Goal: Use online tool/utility: Utilize a website feature to perform a specific function

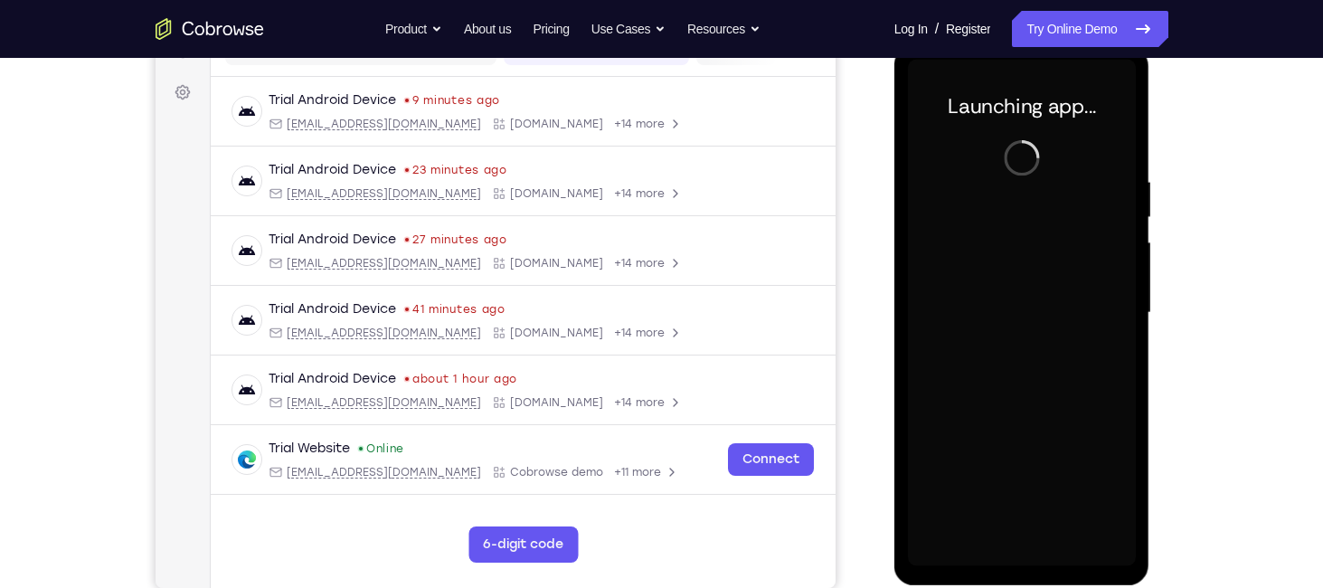
scroll to position [252, 0]
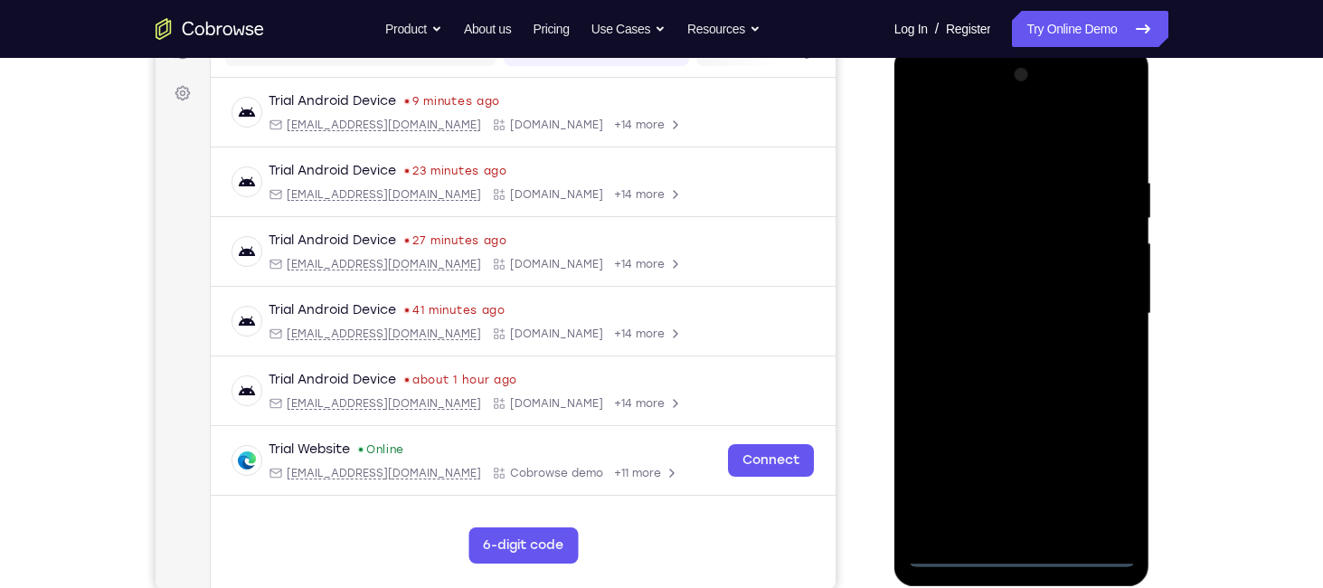
click at [1017, 554] on div at bounding box center [1022, 314] width 228 height 506
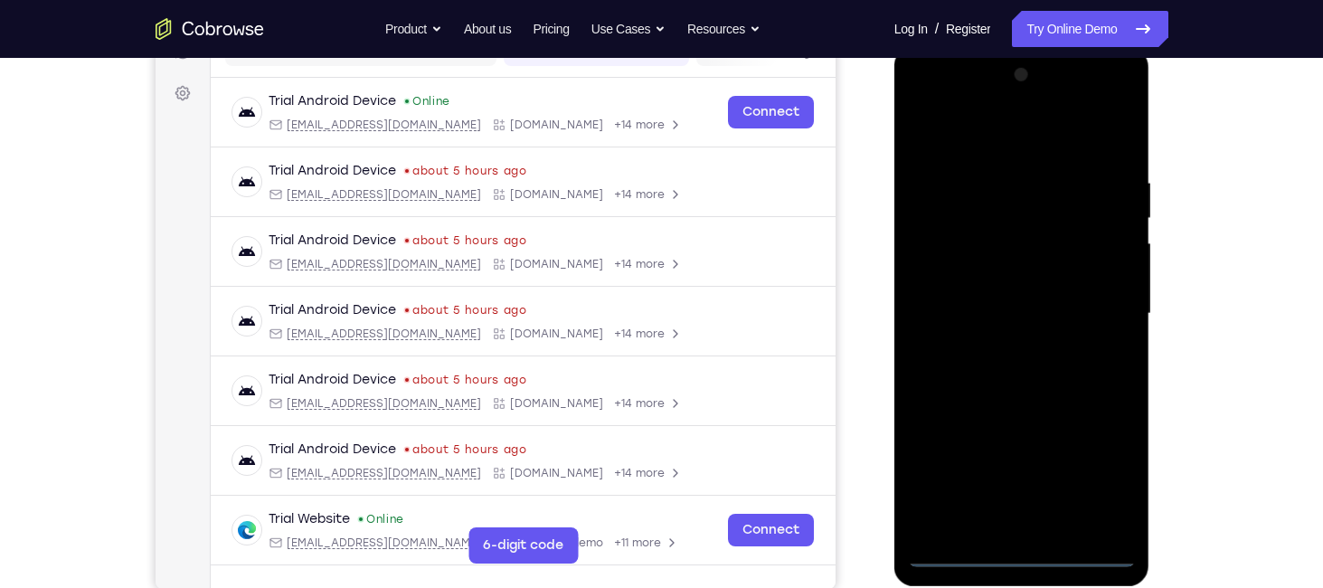
click at [1111, 474] on div at bounding box center [1022, 314] width 228 height 506
click at [1051, 264] on div at bounding box center [1022, 314] width 228 height 506
click at [952, 553] on div at bounding box center [1022, 314] width 228 height 506
click at [1110, 494] on div at bounding box center [1022, 314] width 228 height 506
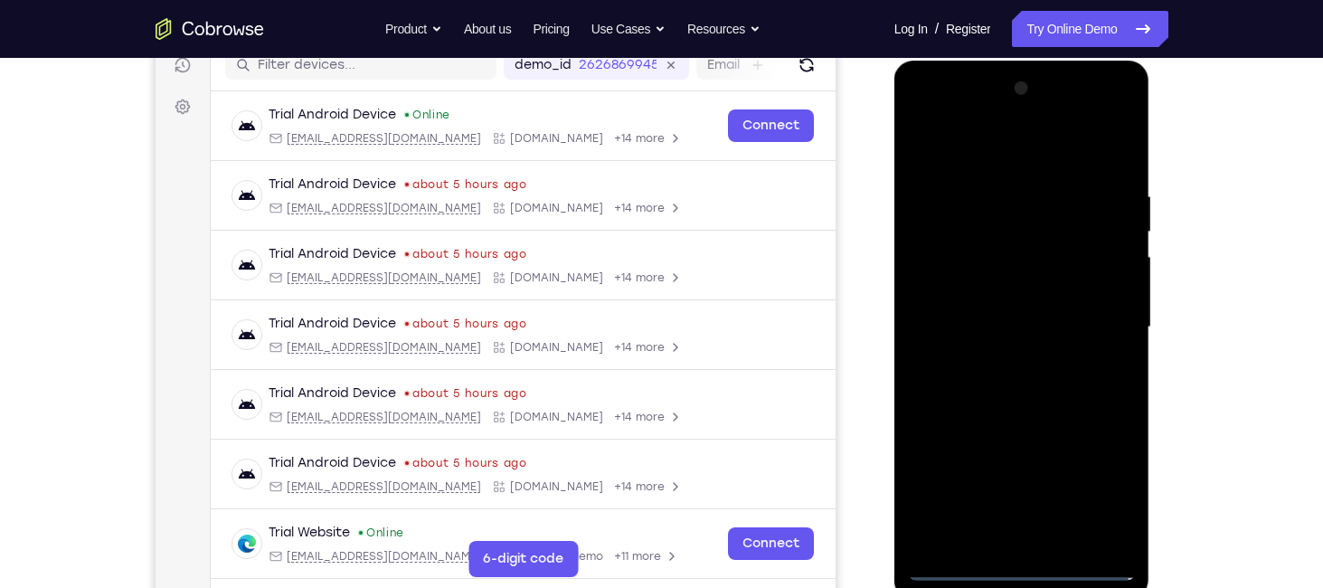
scroll to position [233, 0]
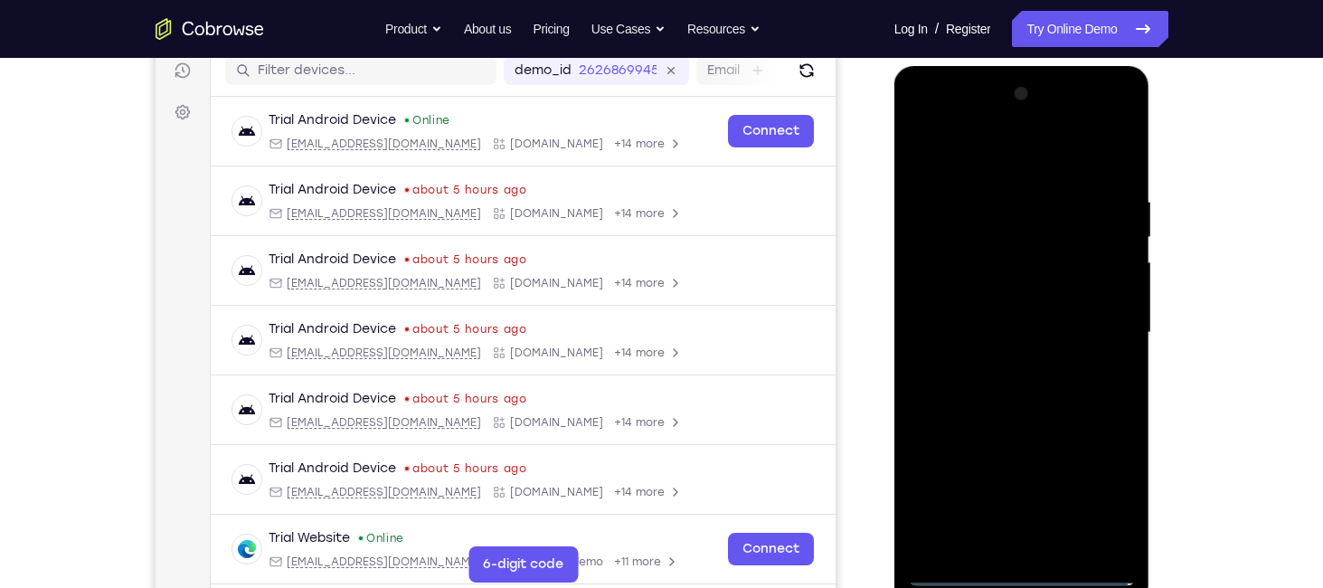
click at [919, 111] on div at bounding box center [1022, 333] width 228 height 506
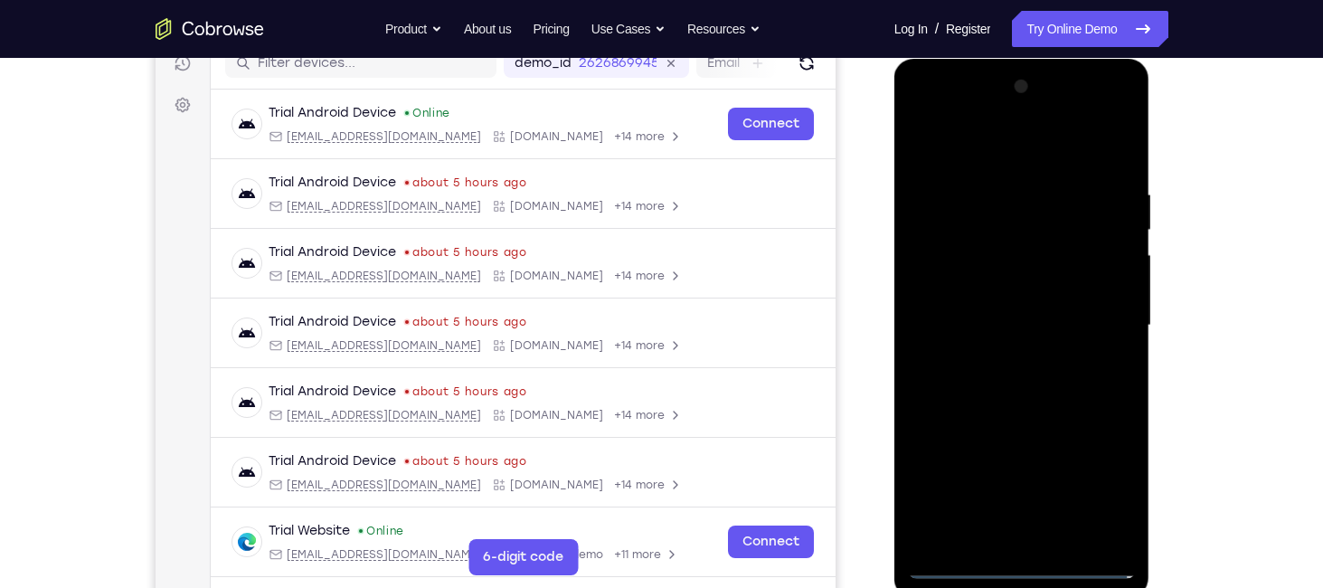
scroll to position [241, 0]
click at [1104, 308] on div at bounding box center [1022, 324] width 228 height 506
click at [1001, 349] on div at bounding box center [1022, 324] width 228 height 506
click at [1028, 306] on div at bounding box center [1022, 324] width 228 height 506
click at [934, 461] on div at bounding box center [1022, 324] width 228 height 506
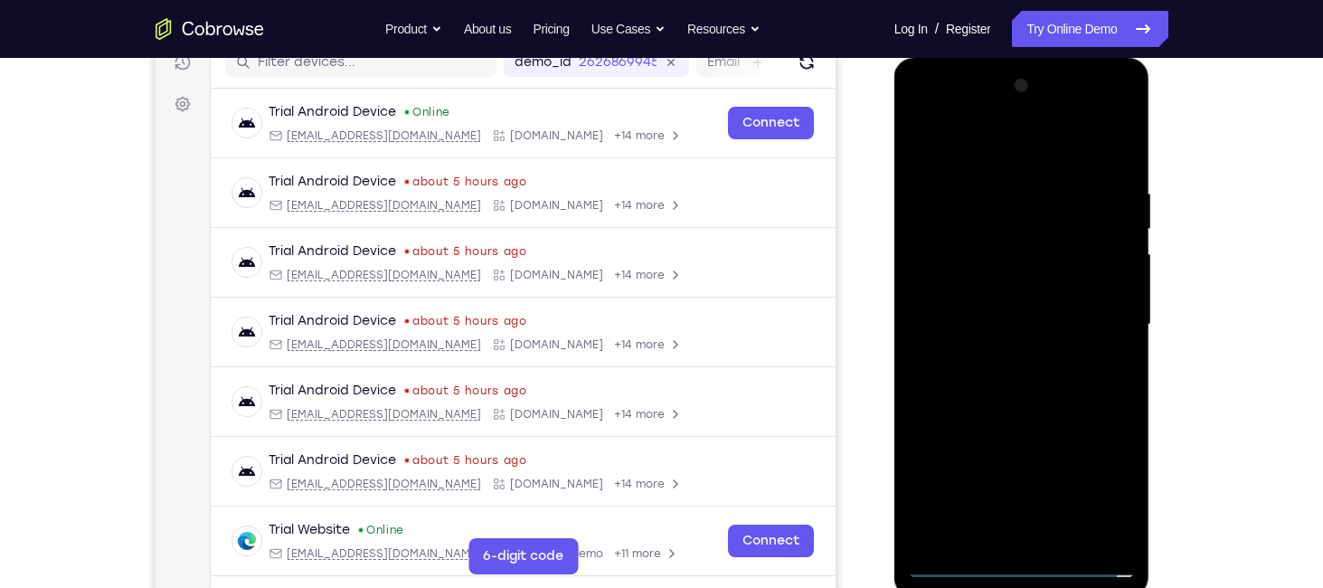
click at [1040, 461] on div at bounding box center [1022, 324] width 228 height 506
click at [1092, 501] on div at bounding box center [1022, 324] width 228 height 506
click at [975, 462] on div at bounding box center [1022, 324] width 228 height 506
click at [1023, 462] on div at bounding box center [1022, 324] width 228 height 506
click at [1098, 425] on div at bounding box center [1022, 324] width 228 height 506
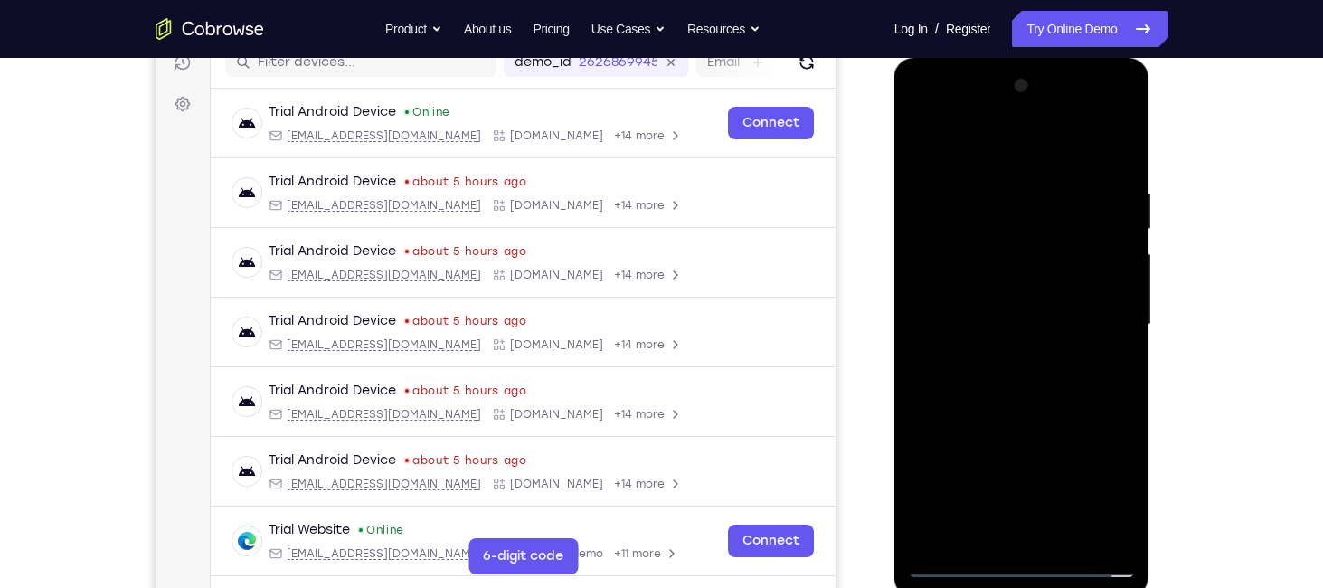
click at [1092, 502] on div at bounding box center [1022, 324] width 228 height 506
click at [930, 461] on div at bounding box center [1022, 324] width 228 height 506
click at [1012, 284] on div at bounding box center [1022, 324] width 228 height 506
click at [930, 459] on div at bounding box center [1022, 324] width 228 height 506
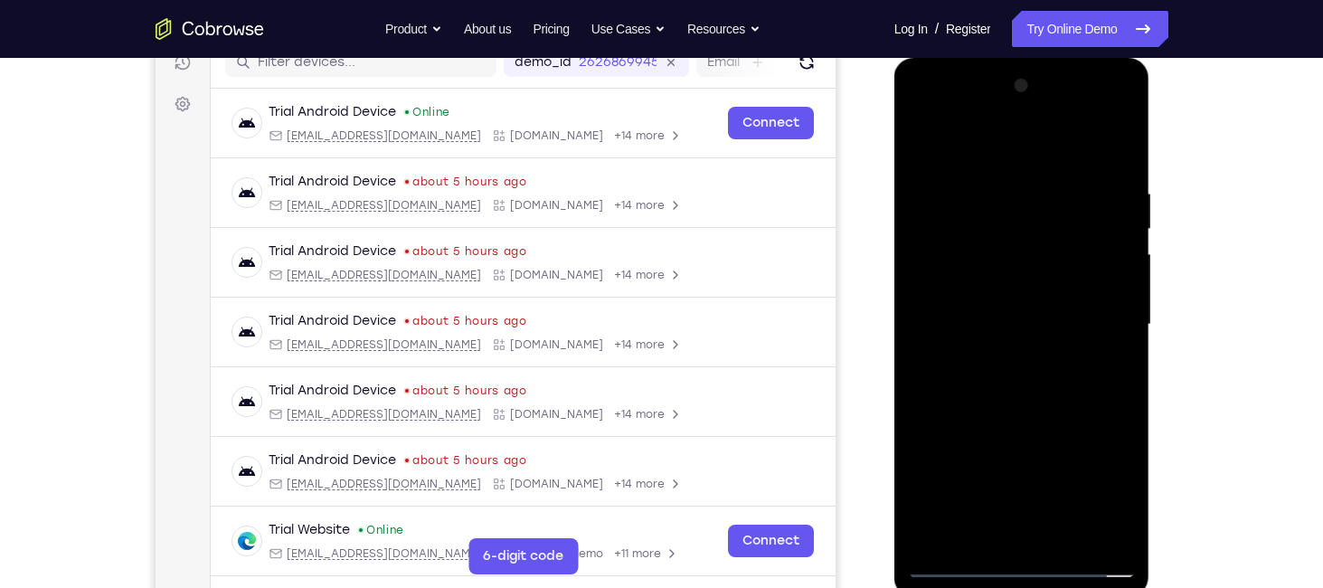
click at [999, 454] on div at bounding box center [1022, 324] width 228 height 506
click at [997, 495] on div at bounding box center [1022, 324] width 228 height 506
click at [1092, 494] on div at bounding box center [1022, 324] width 228 height 506
click at [1015, 327] on div at bounding box center [1022, 324] width 228 height 506
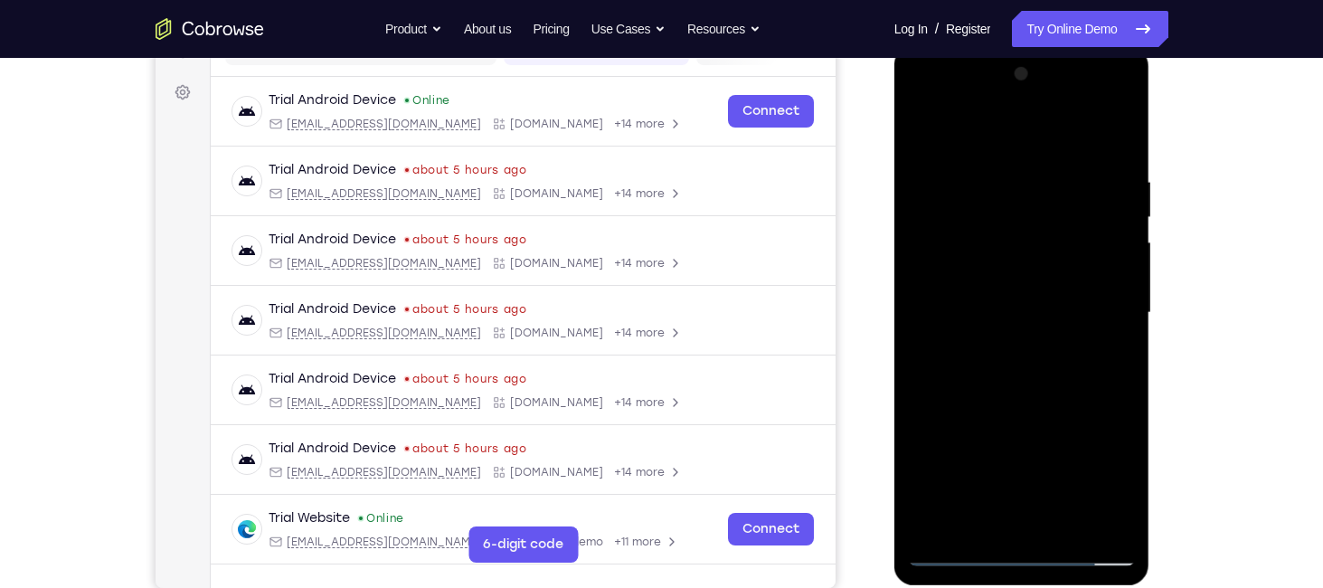
click at [1046, 369] on div at bounding box center [1022, 313] width 228 height 506
click at [1024, 397] on div at bounding box center [1022, 313] width 228 height 506
click at [1122, 225] on div at bounding box center [1022, 313] width 228 height 506
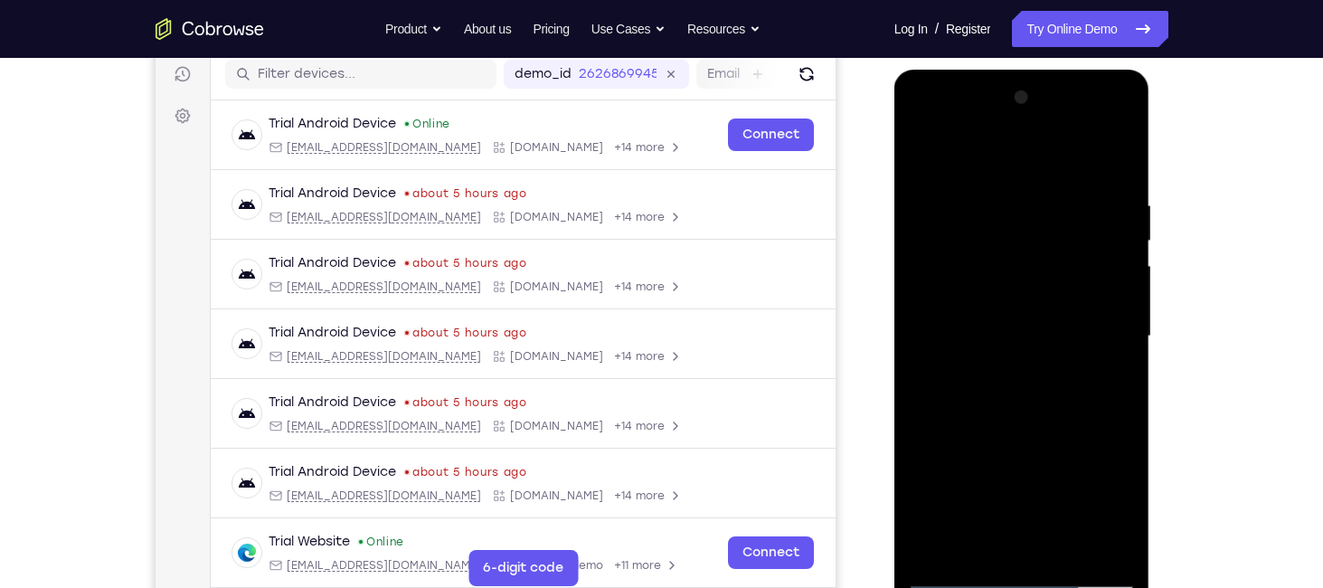
scroll to position [224, 0]
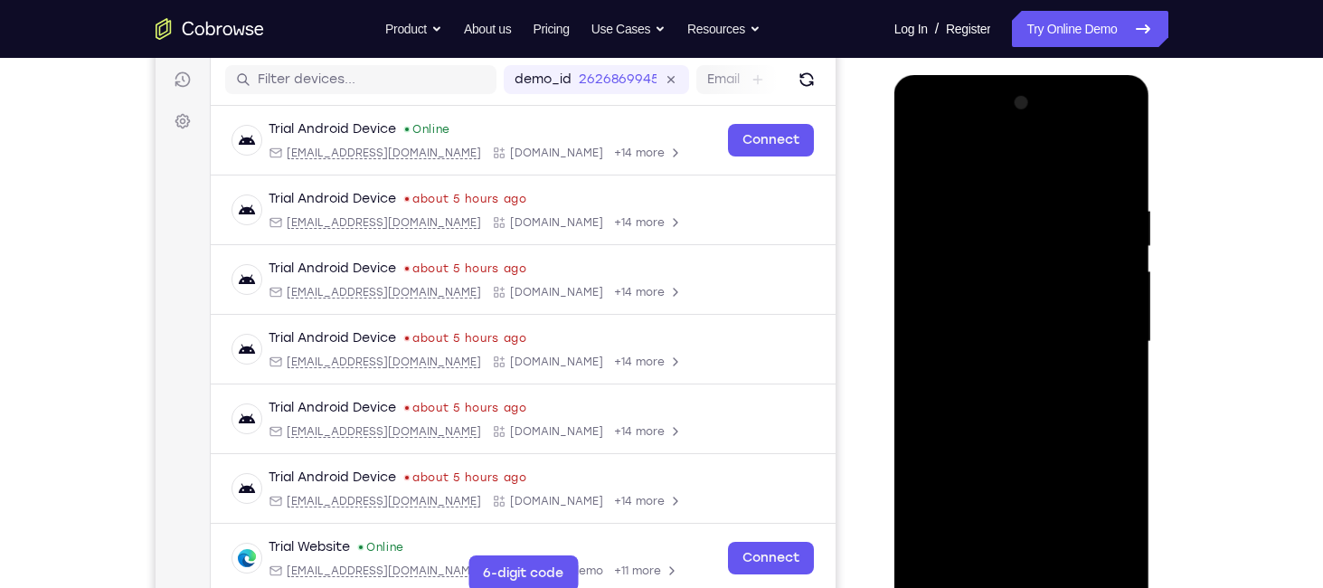
click at [1120, 252] on div at bounding box center [1022, 342] width 228 height 506
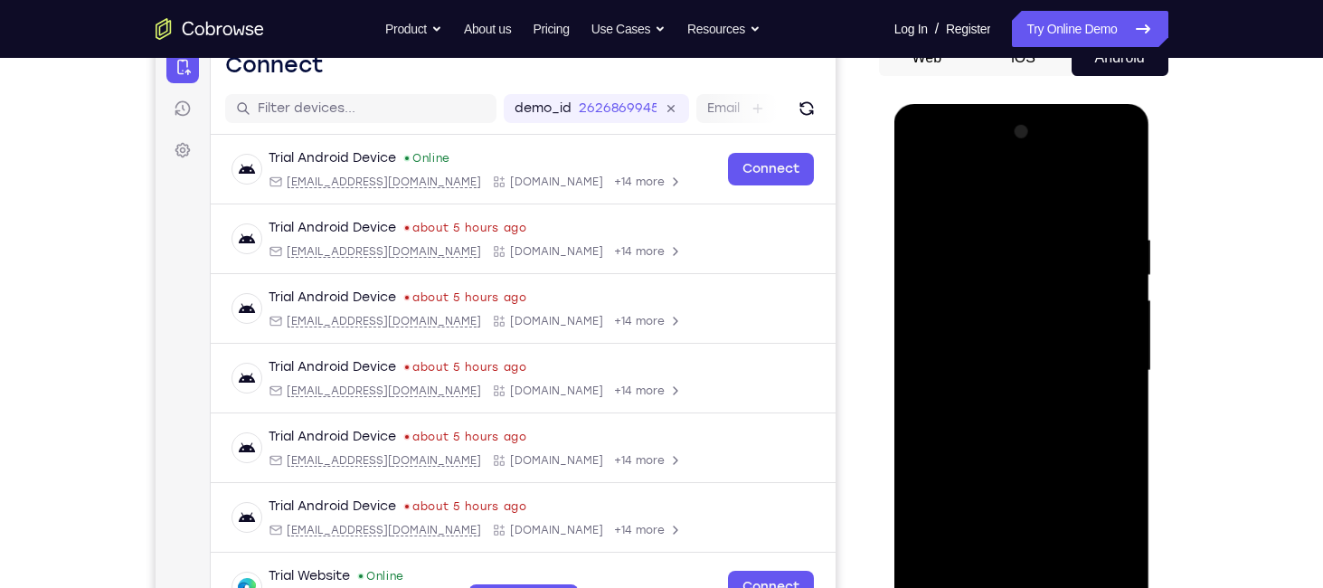
scroll to position [195, 0]
click at [1127, 413] on div at bounding box center [1022, 371] width 228 height 506
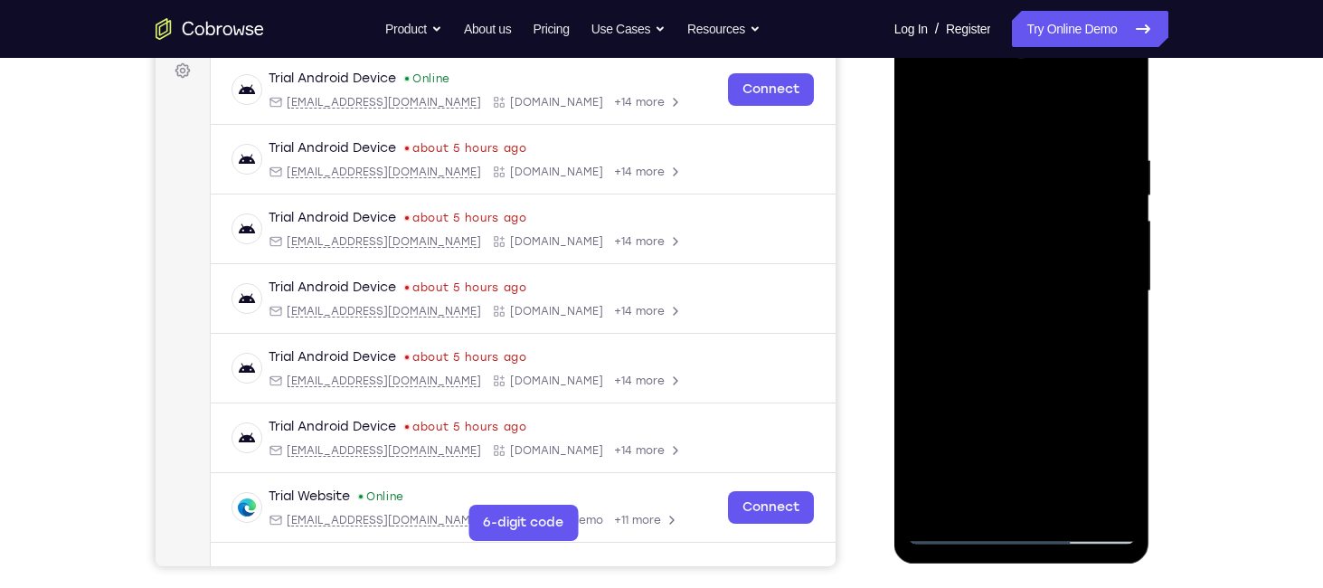
click at [1068, 500] on div at bounding box center [1022, 291] width 228 height 506
click at [1015, 381] on div at bounding box center [1022, 291] width 228 height 506
click at [1014, 233] on div at bounding box center [1022, 291] width 228 height 506
click at [918, 103] on div at bounding box center [1022, 291] width 228 height 506
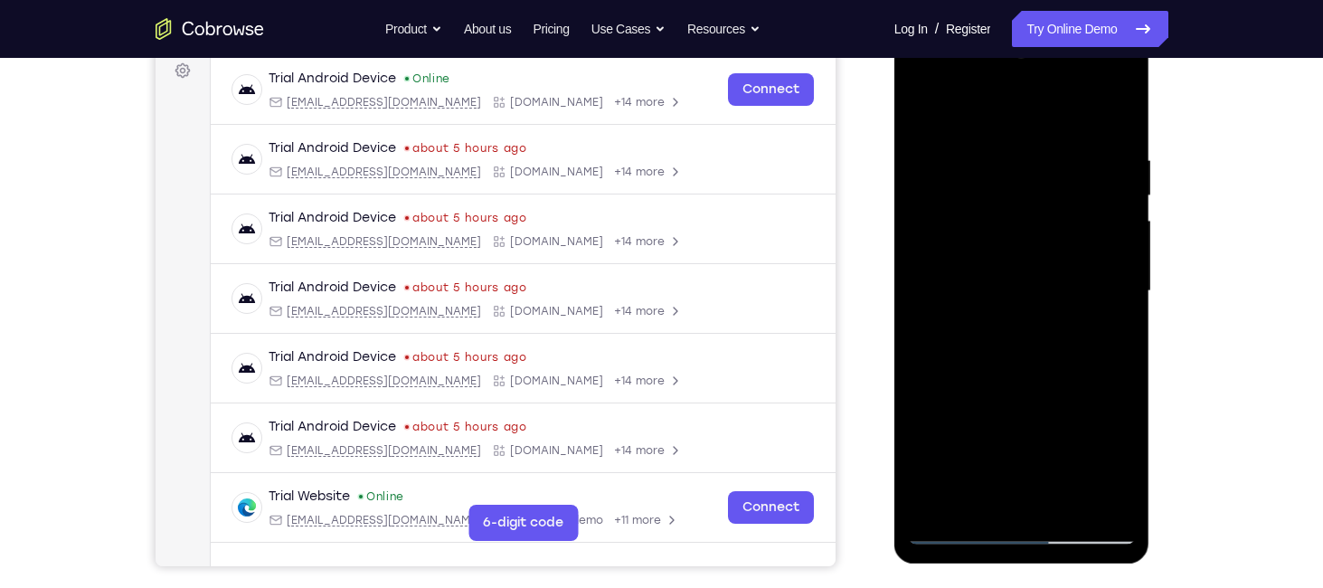
click at [1124, 190] on div at bounding box center [1022, 291] width 228 height 506
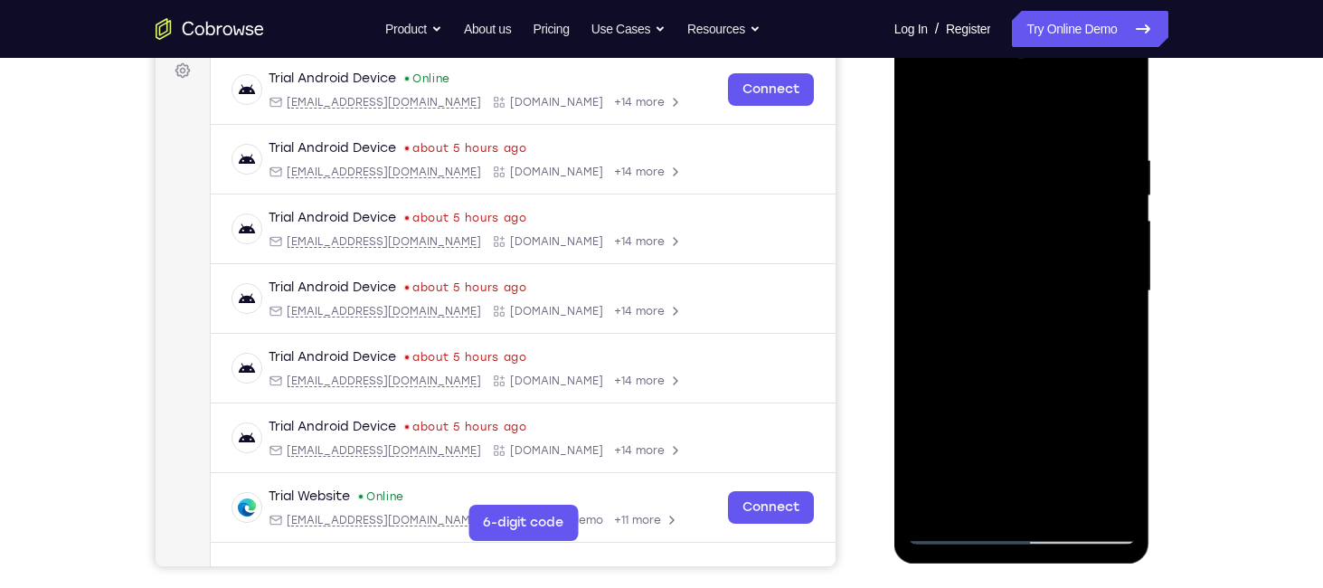
click at [1123, 312] on div at bounding box center [1022, 291] width 228 height 506
click at [927, 494] on div at bounding box center [1022, 291] width 228 height 506
click at [927, 495] on div at bounding box center [1022, 291] width 228 height 506
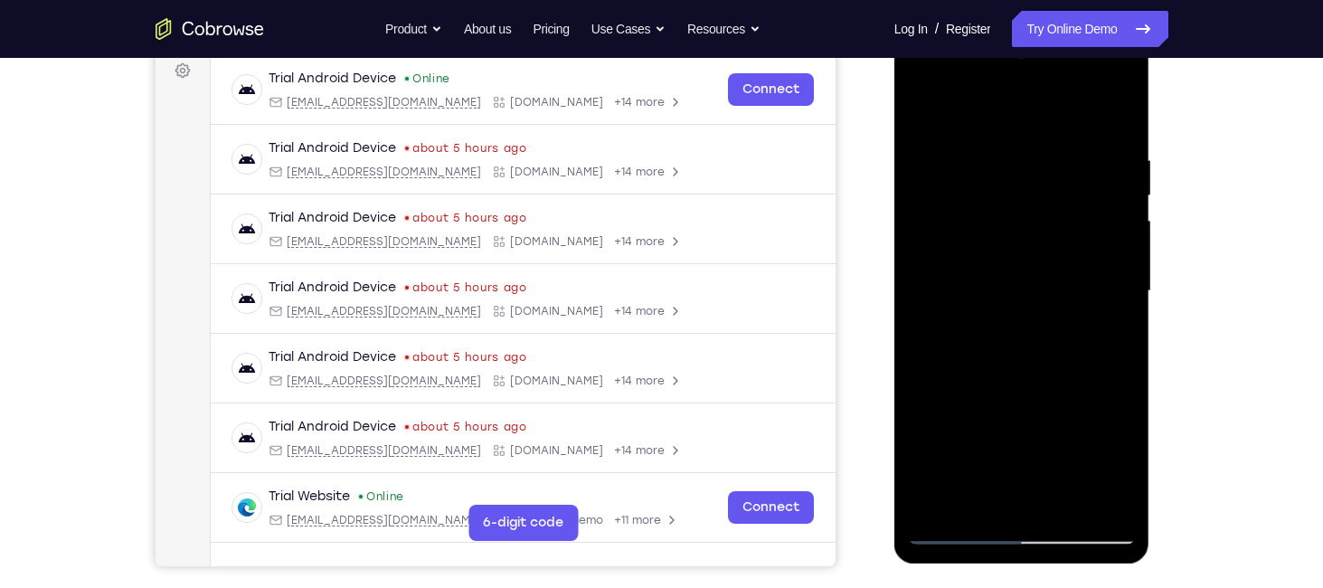
click at [931, 497] on div at bounding box center [1022, 291] width 228 height 506
click at [1117, 109] on div at bounding box center [1022, 291] width 228 height 506
click at [927, 104] on div at bounding box center [1022, 291] width 228 height 506
click at [988, 131] on div at bounding box center [1022, 291] width 228 height 506
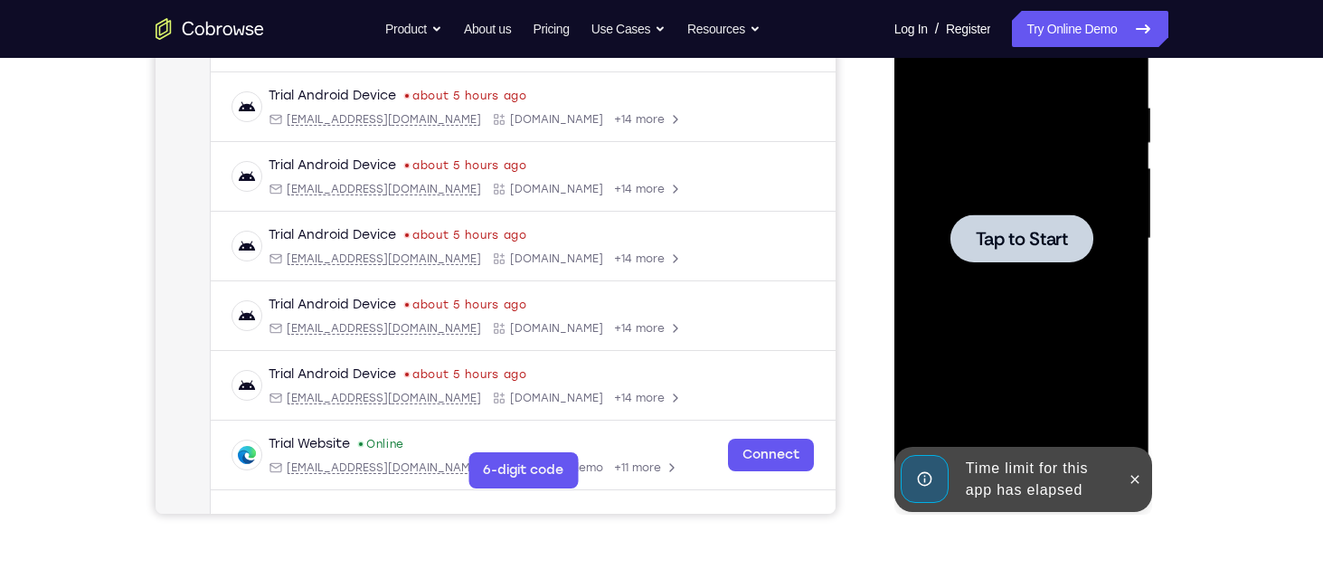
scroll to position [255, 0]
